Goal: Communication & Community: Ask a question

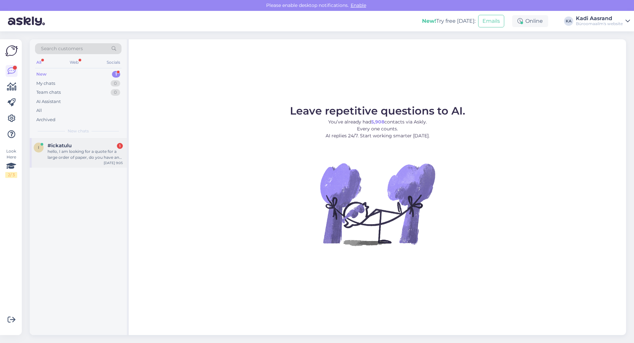
click at [87, 155] on div "hello, I am looking for a quote for a large order of paper, do you have an emai…" at bounding box center [85, 155] width 75 height 12
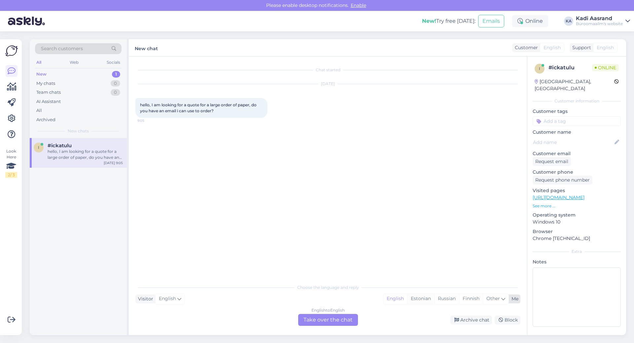
click at [415, 299] on div "Estonian" at bounding box center [420, 299] width 27 height 10
click at [329, 318] on div "English to Estonian Take over the chat" at bounding box center [328, 320] width 60 height 12
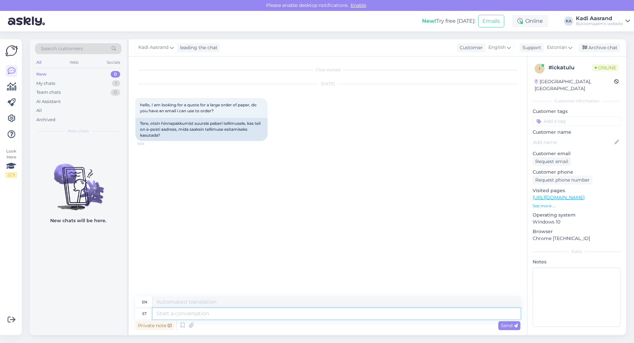
click at [184, 317] on textarea at bounding box center [336, 313] width 368 height 11
type textarea "Tere,"
type textarea "Hello,"
type textarea "Tere, palun s"
type textarea "Hello, please."
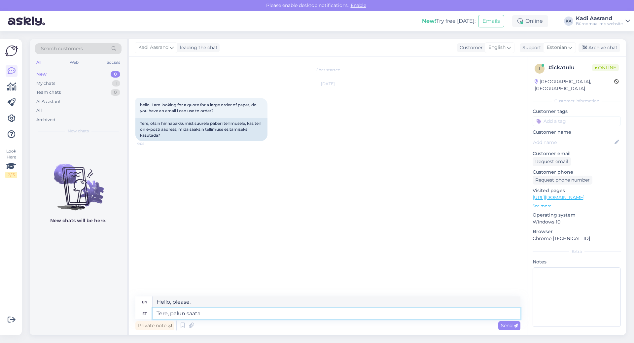
type textarea "Tere, palun saata"
type textarea "Hello, please send"
type textarea "Tere, palun saata kiri a"
type textarea "Hello, please send a letter."
type textarea "Tere, palun saata kiri aadressile"
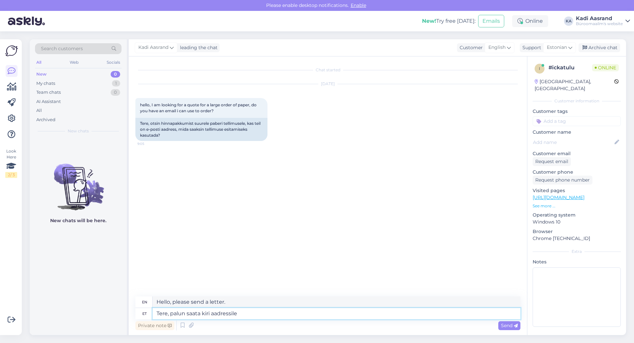
type textarea "Hello, please send a letter to"
type textarea "Tere, palun saata kiri aadressile info@"
type textarea "Hello, please send a letter to info"
type textarea "Tere, palun saata kiri aadressile [EMAIL_ADDRESS][DOMAIN_NAME]"
type textarea "Hello, please send an email to [EMAIL_ADDRESS][DOMAIN_NAME]"
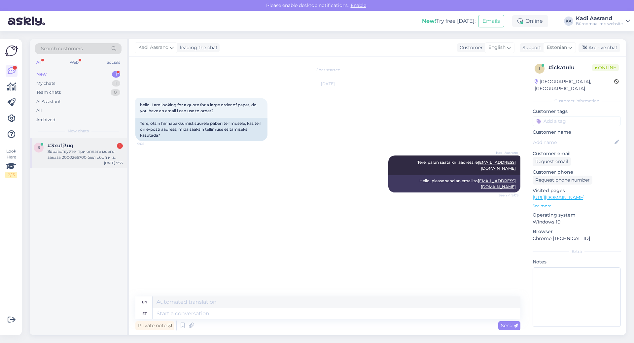
click at [96, 153] on div "Здравствуйте, при оплате моего заказа 2000266700 был сбой и я сделала оплату по…" at bounding box center [85, 155] width 75 height 12
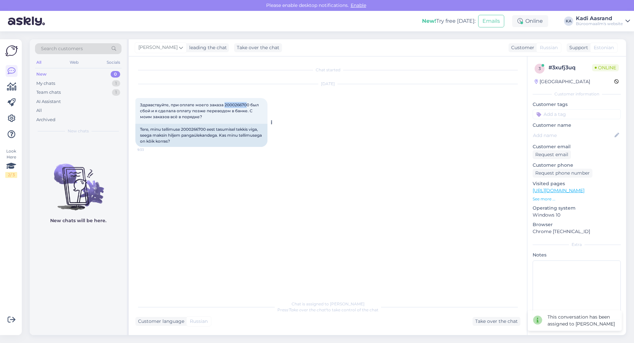
drag, startPoint x: 224, startPoint y: 105, endPoint x: 246, endPoint y: 105, distance: 22.5
click at [246, 105] on span "Здравствуйте, при оплате моего заказа 2000266700 был сбой и я сделала оплату по…" at bounding box center [200, 110] width 120 height 17
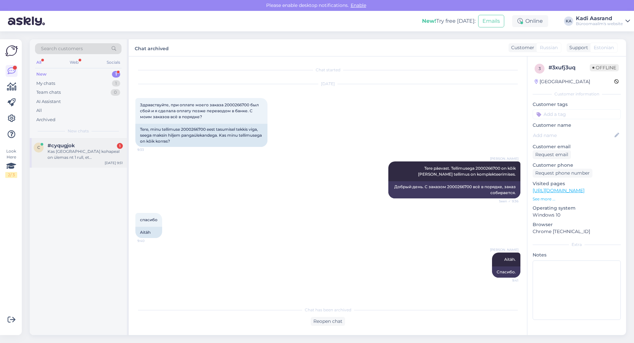
click at [63, 150] on div "Kas [GEOGRAPHIC_DATA] kohapeal on ülemas nt 1 rull, et [PERSON_NAME] proovida k…" at bounding box center [85, 155] width 75 height 12
